Goal: Transaction & Acquisition: Purchase product/service

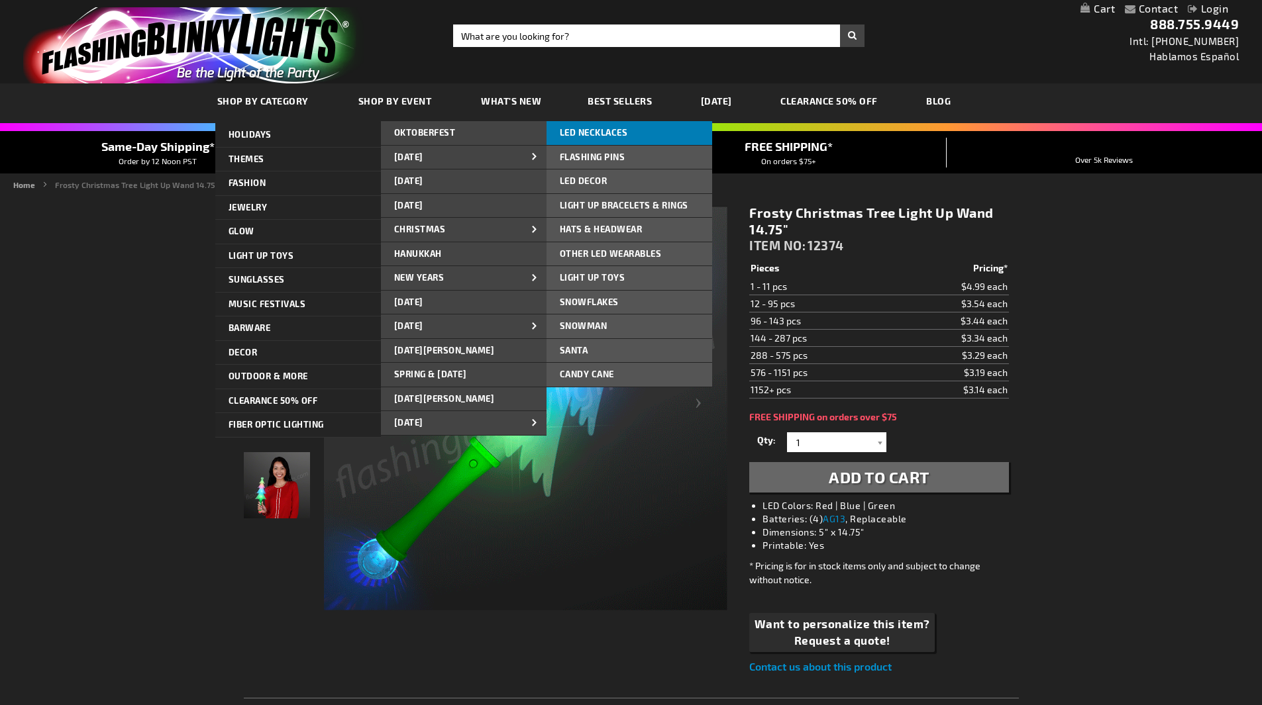
click at [606, 136] on span "LED NECKLACES" at bounding box center [594, 132] width 68 height 11
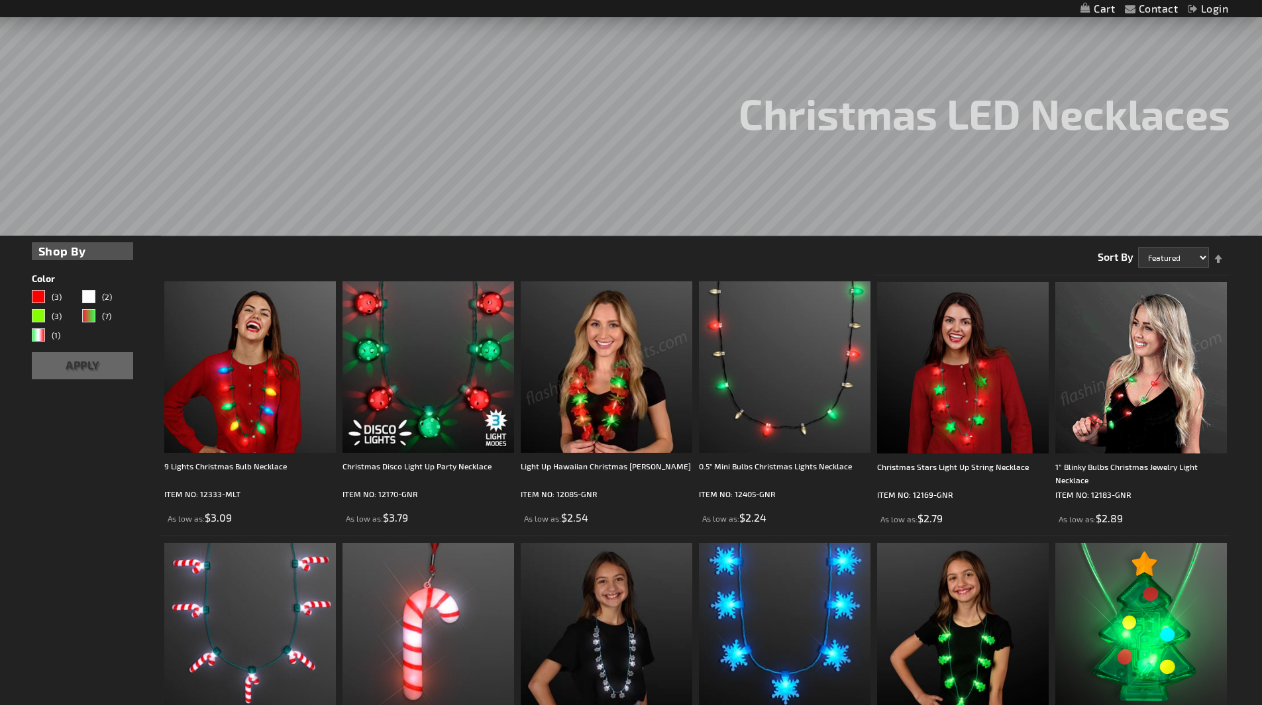
scroll to position [199, 0]
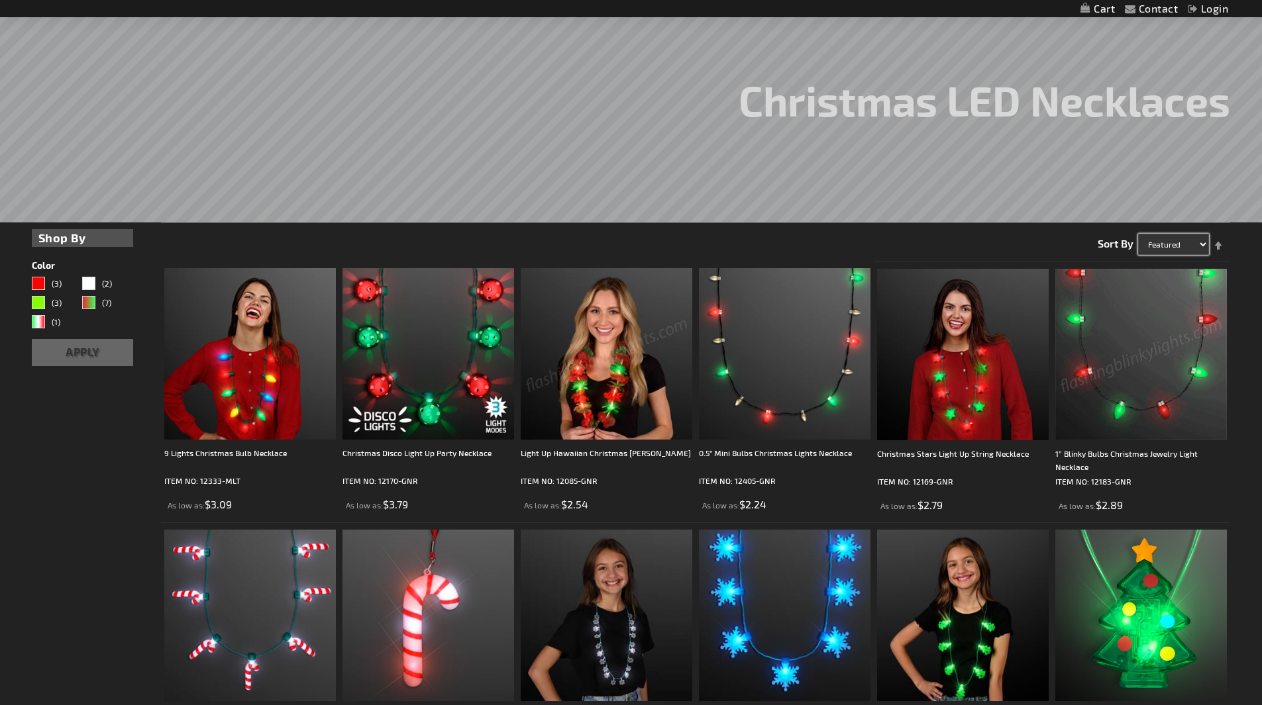
click at [1203, 244] on select "Featured Name Price Best Sellers" at bounding box center [1173, 244] width 71 height 21
select select "price"
click at [1138, 234] on select "Featured Name Price Best Sellers" at bounding box center [1173, 244] width 71 height 21
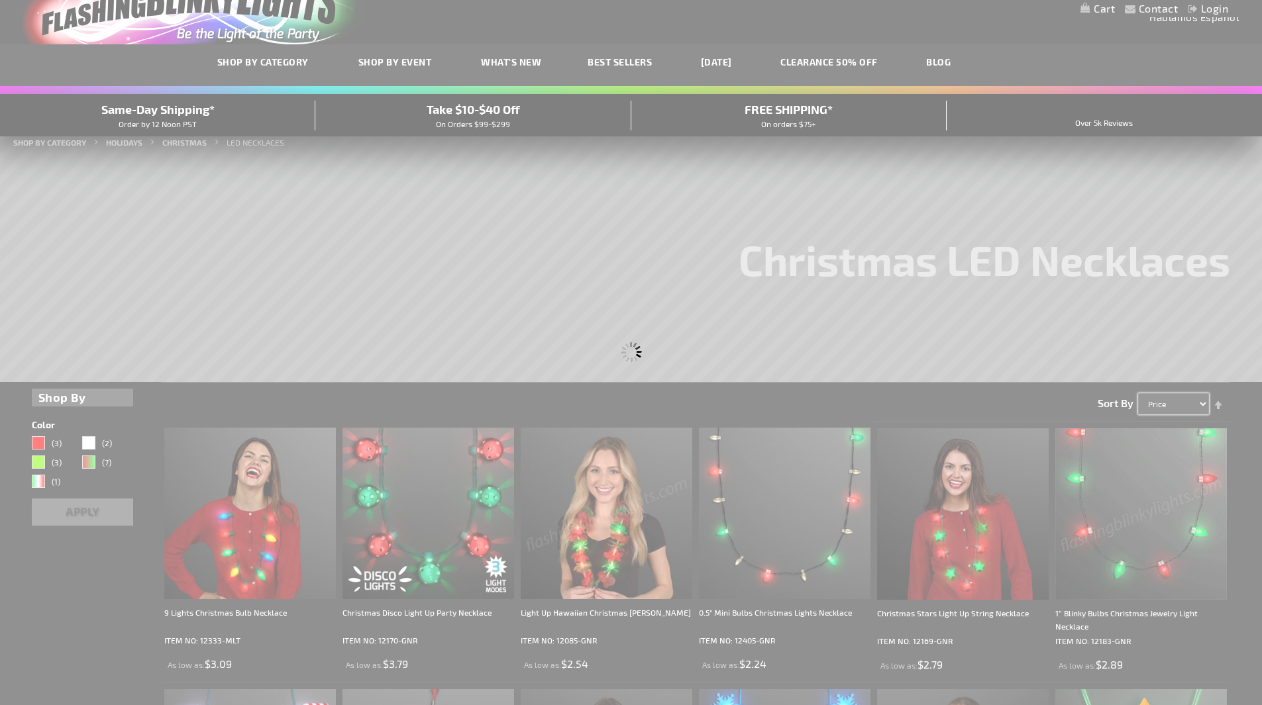
scroll to position [0, 0]
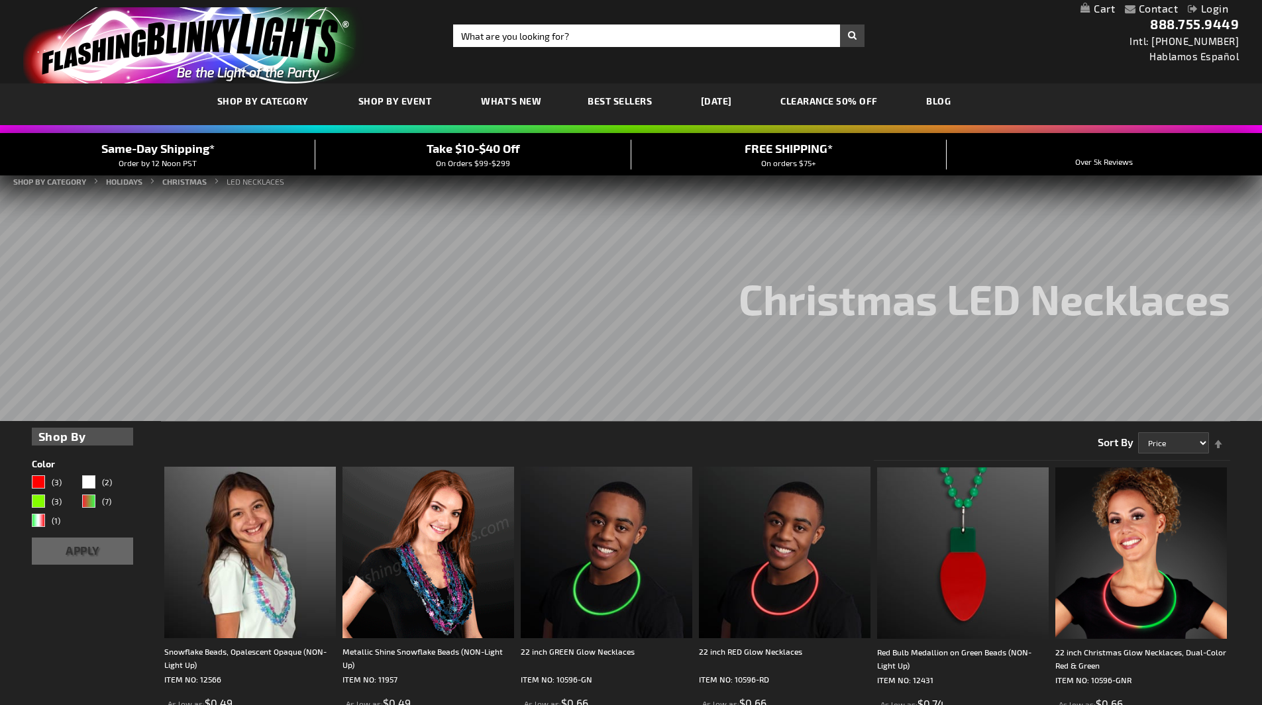
click at [1222, 440] on link "Set Descending Direction" at bounding box center [1218, 437] width 19 height 21
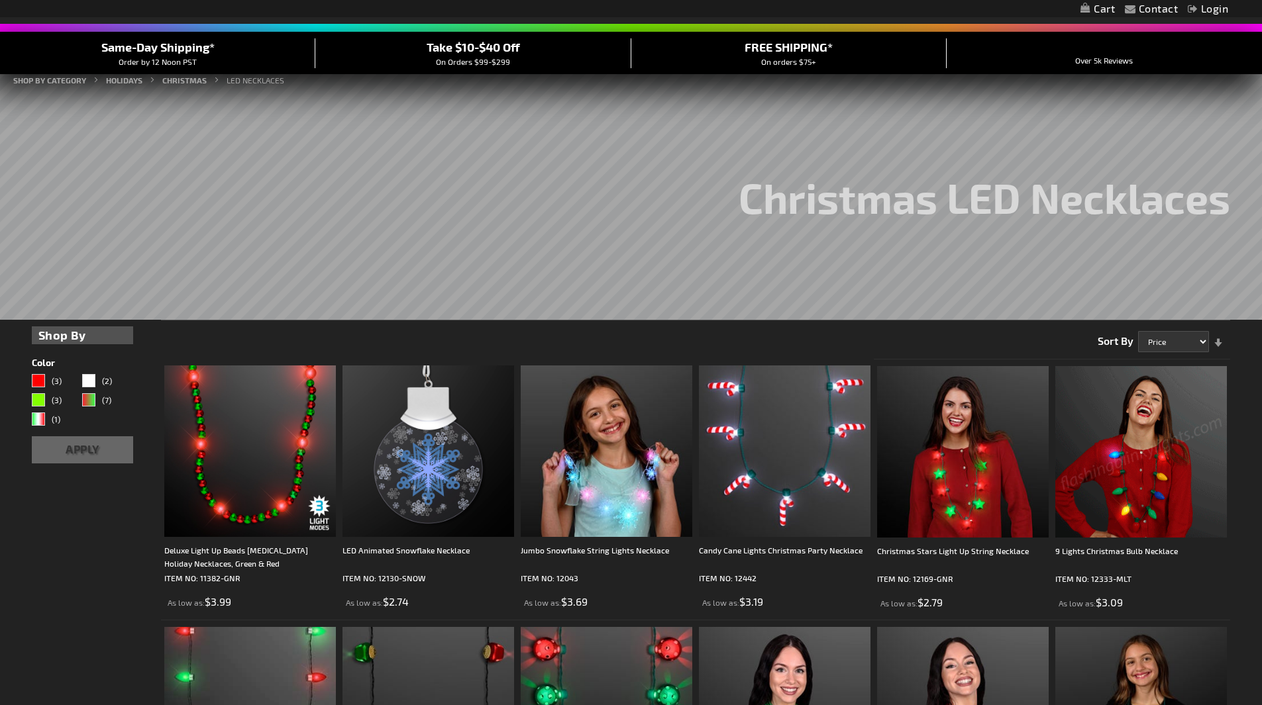
scroll to position [265, 0]
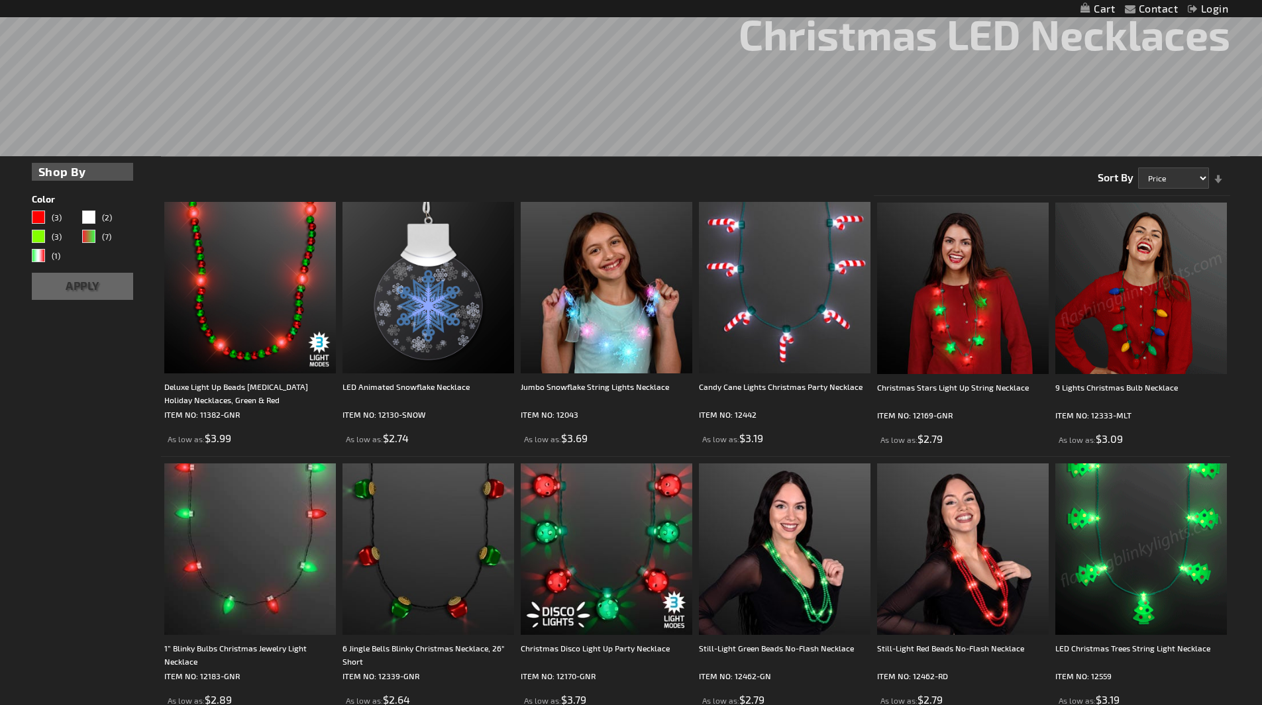
click at [1217, 182] on link "Set Ascending Direction" at bounding box center [1218, 172] width 19 height 21
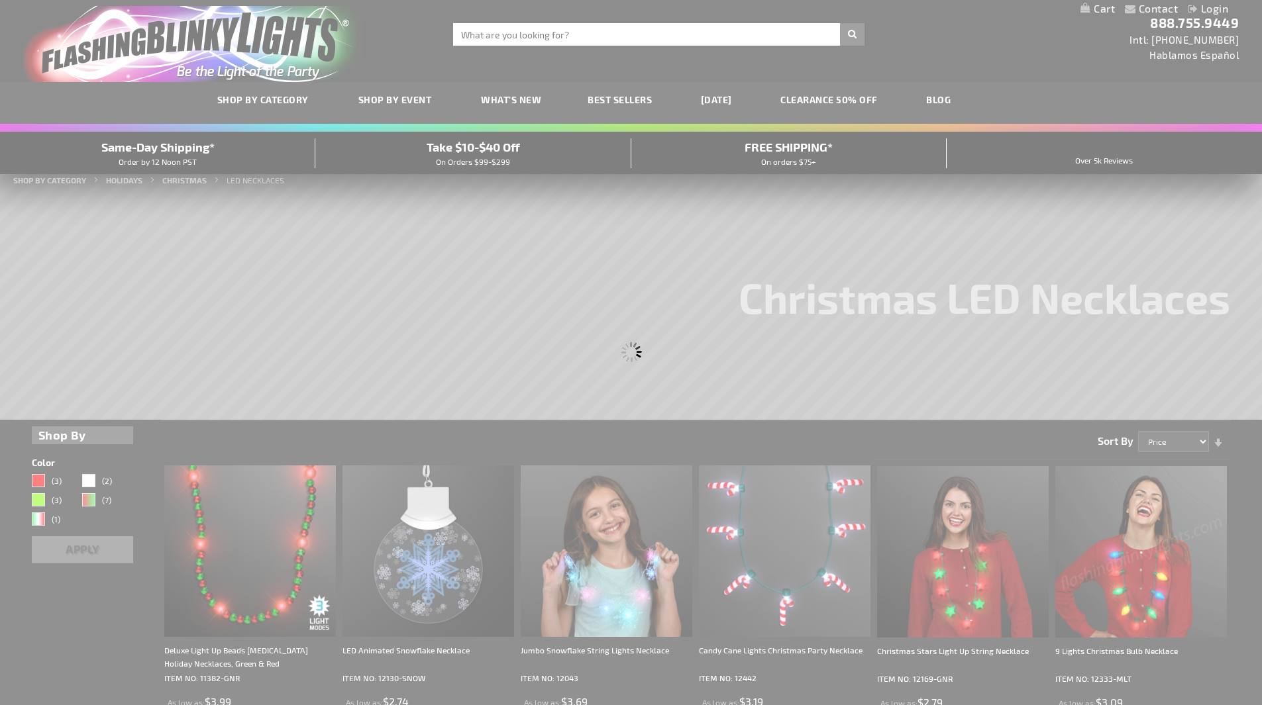
scroll to position [0, 0]
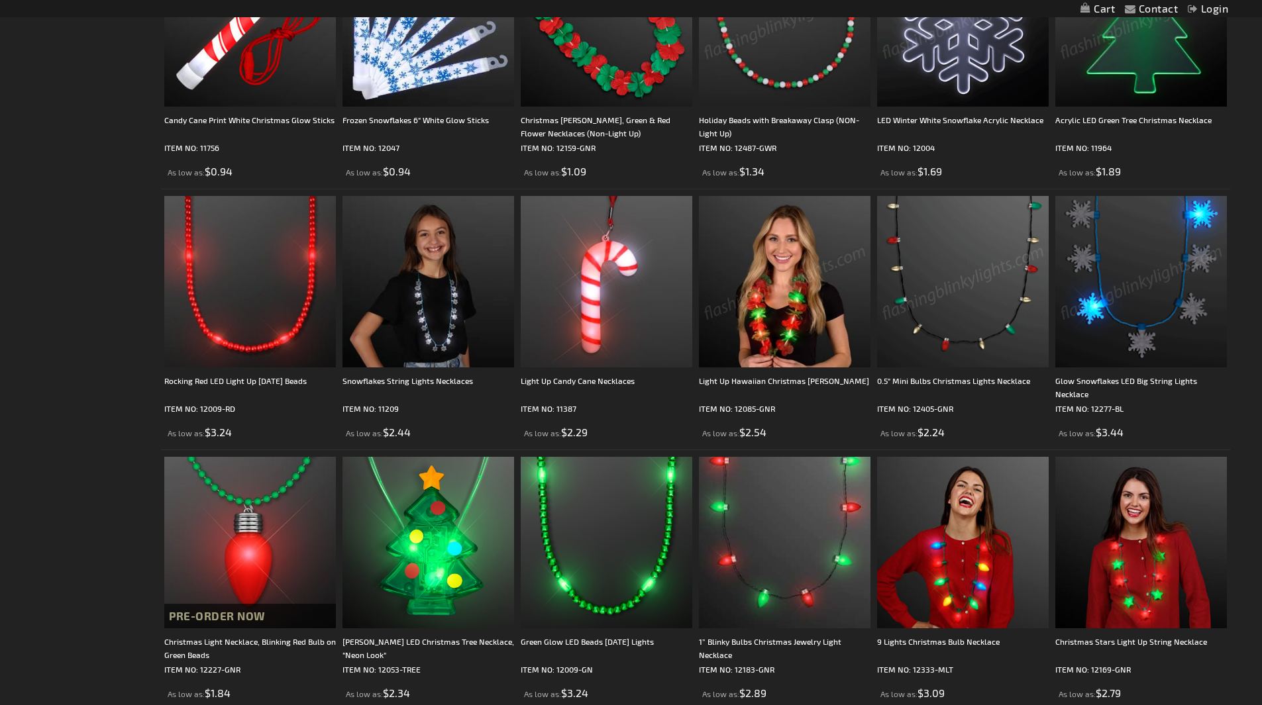
scroll to position [795, 0]
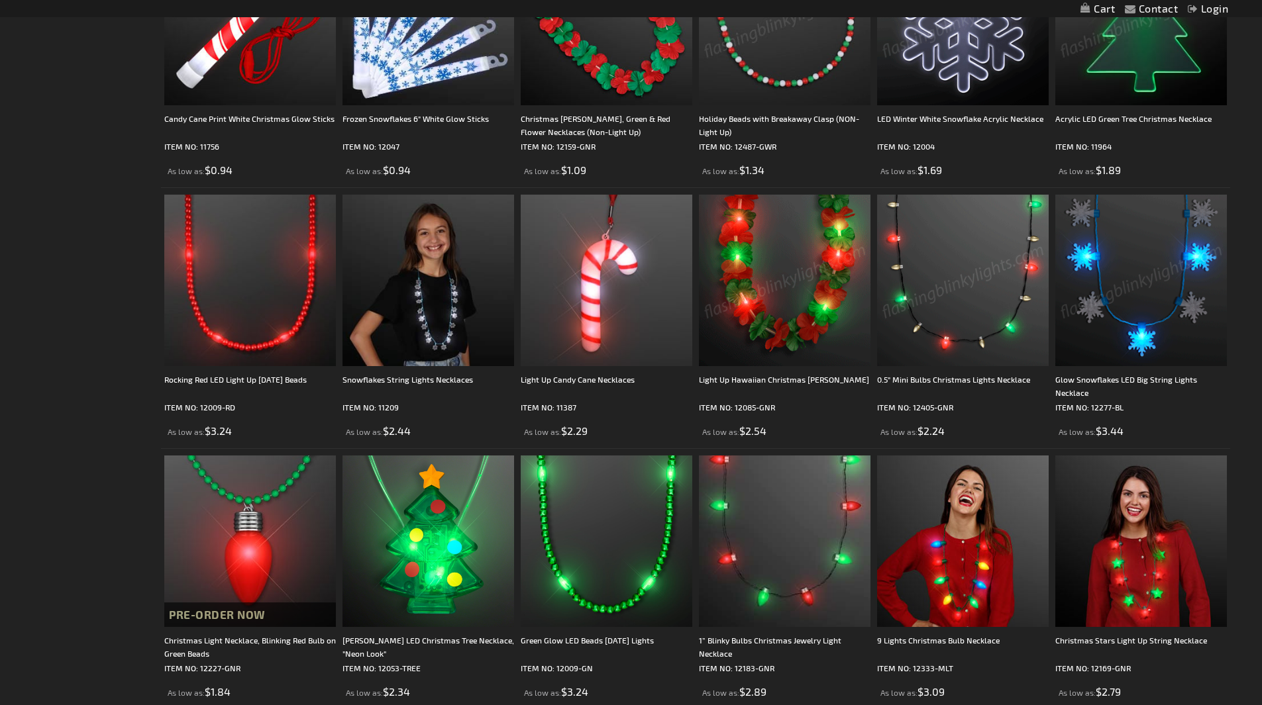
click at [941, 295] on img at bounding box center [963, 281] width 172 height 172
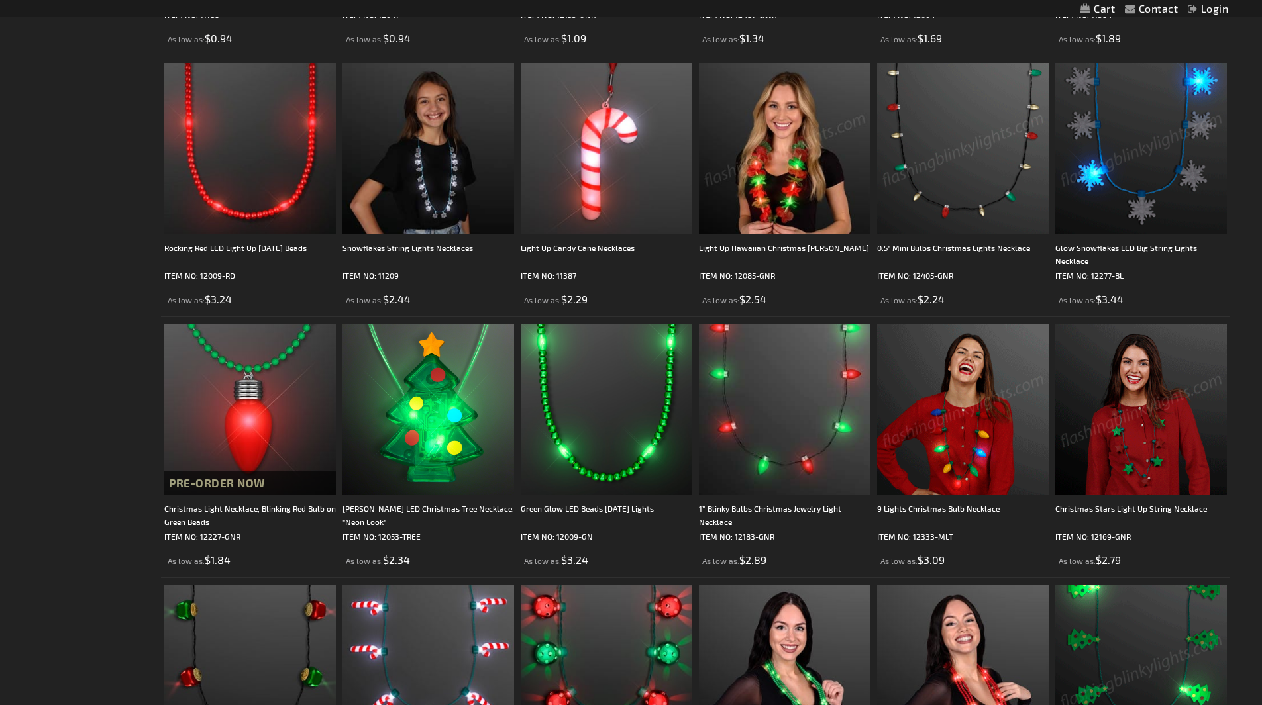
scroll to position [928, 0]
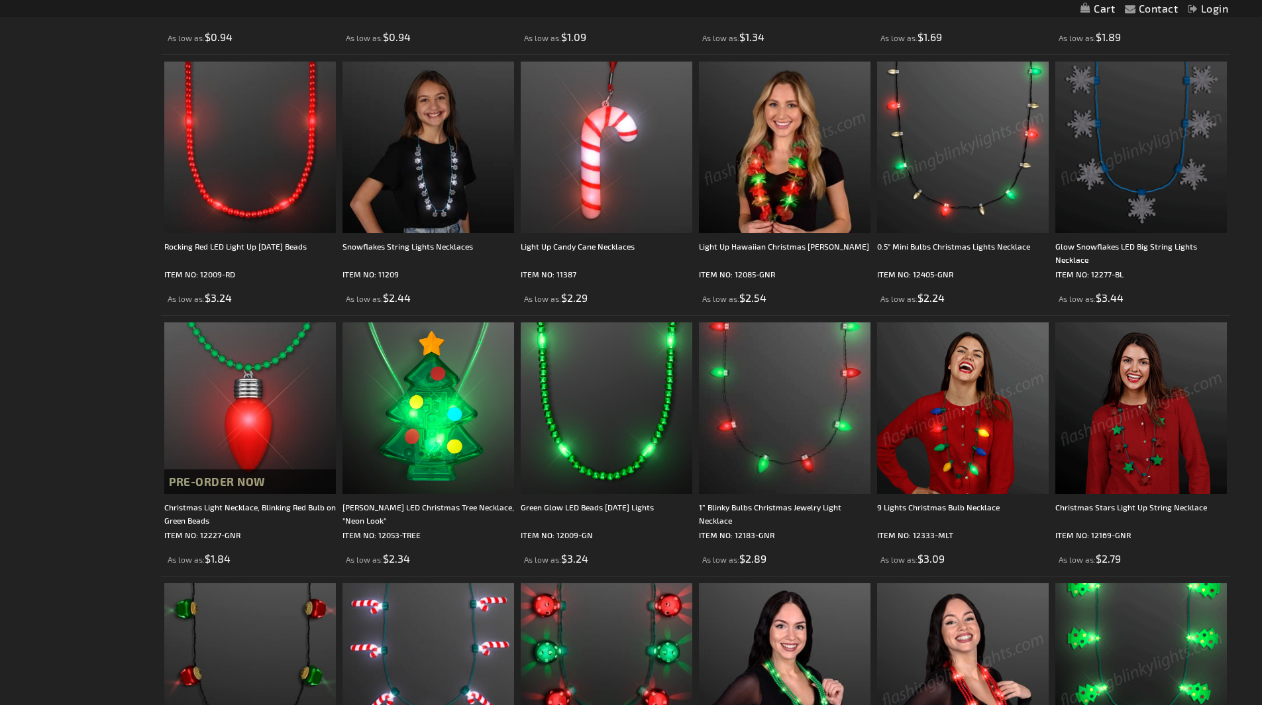
click at [948, 447] on img at bounding box center [963, 409] width 172 height 172
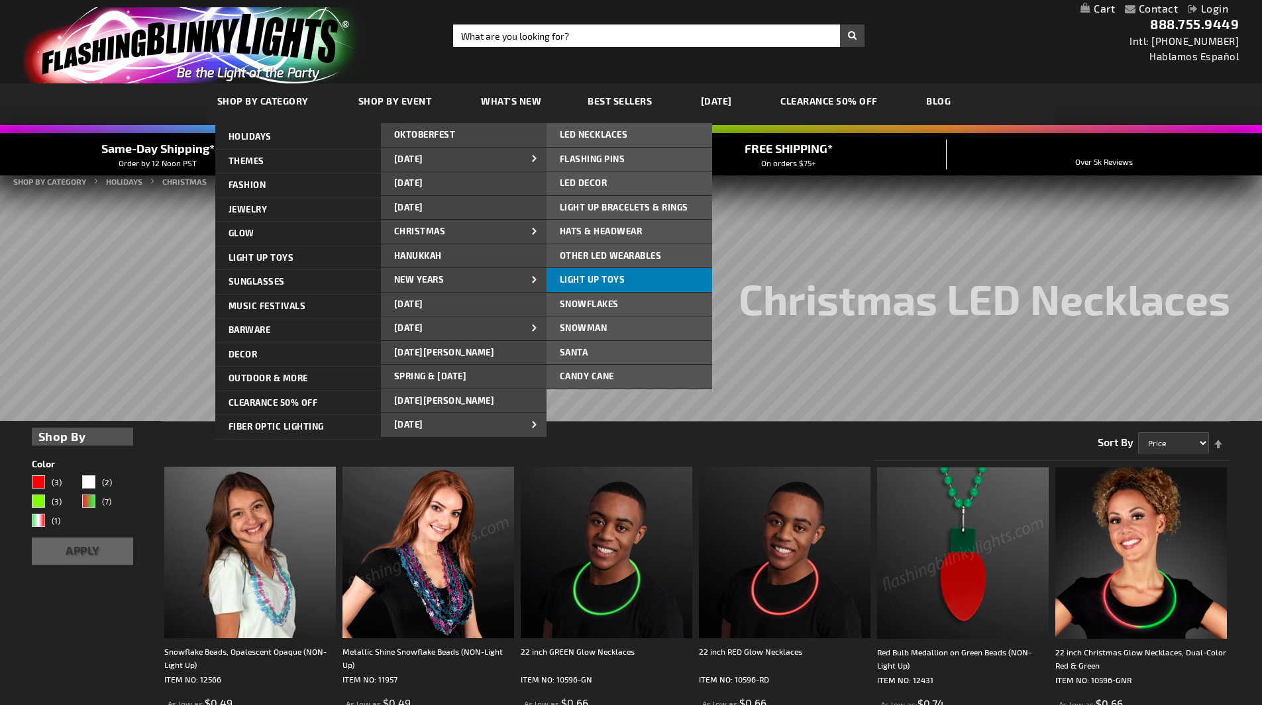
click at [603, 281] on span "Light Up Toys" at bounding box center [593, 279] width 66 height 11
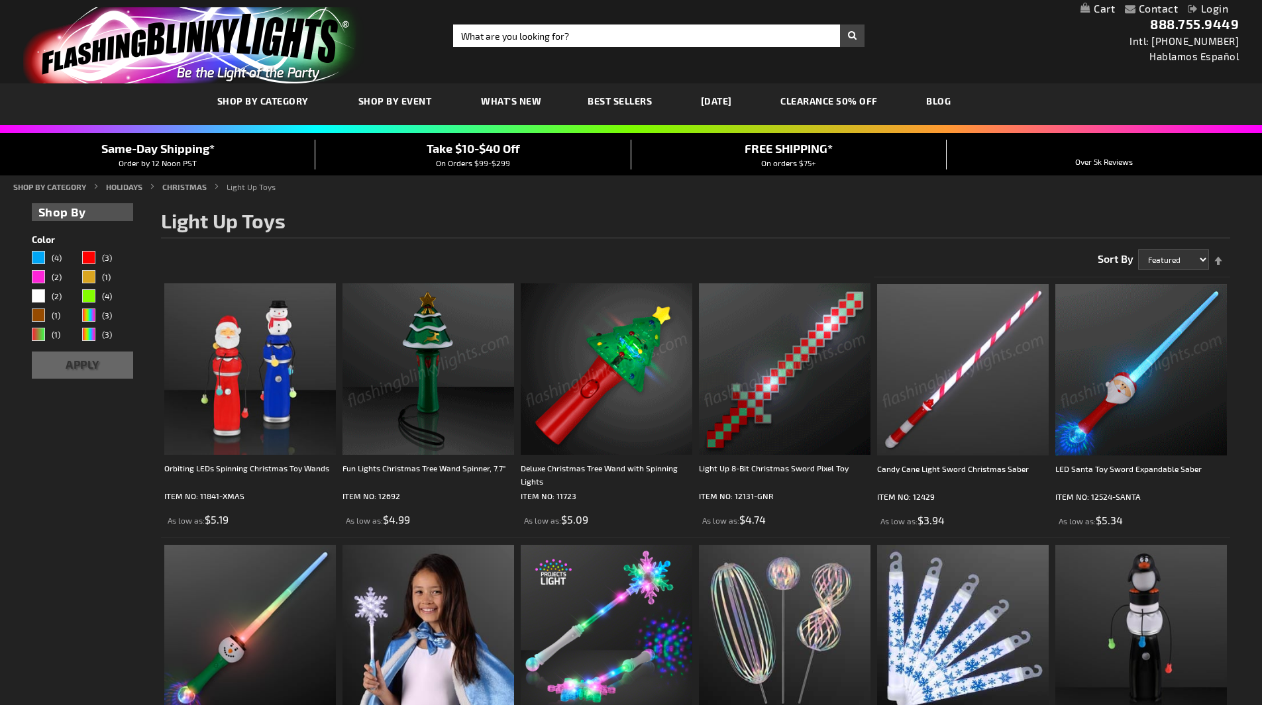
click at [430, 400] on img at bounding box center [428, 369] width 172 height 172
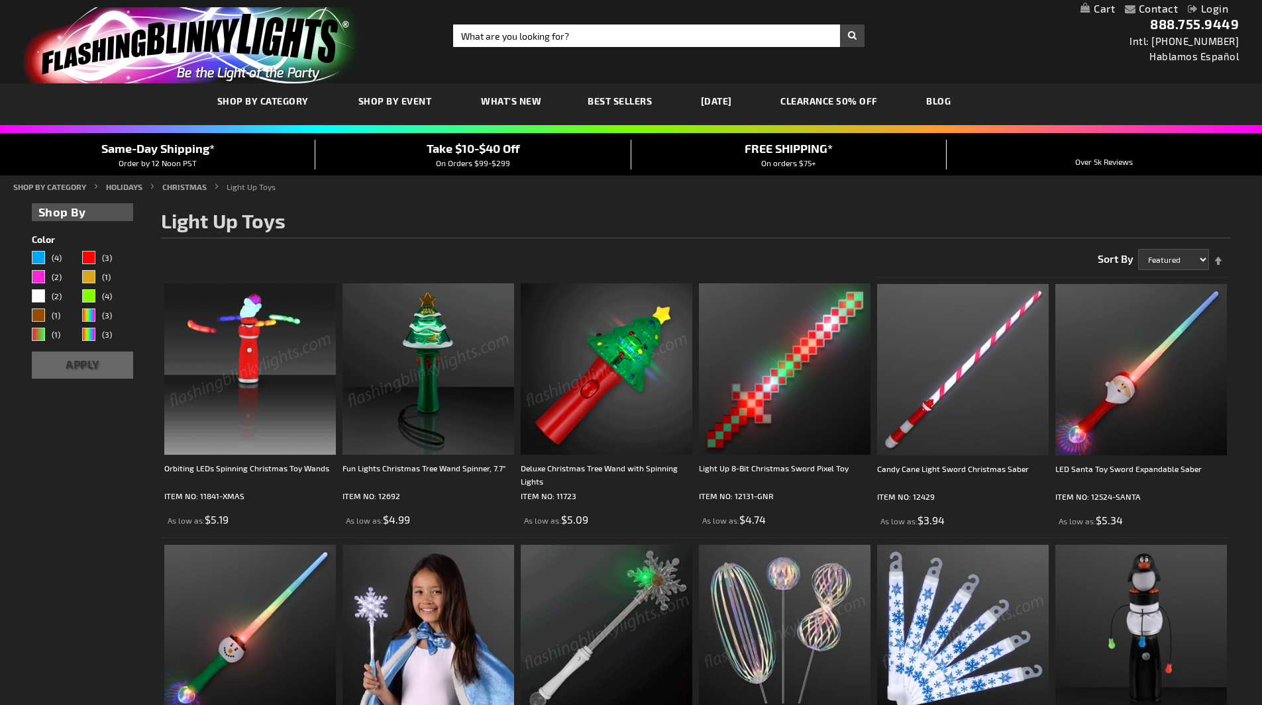
click at [846, 100] on link "CLEARANCE 50% OFF" at bounding box center [828, 101] width 117 height 44
